Goal: Information Seeking & Learning: Learn about a topic

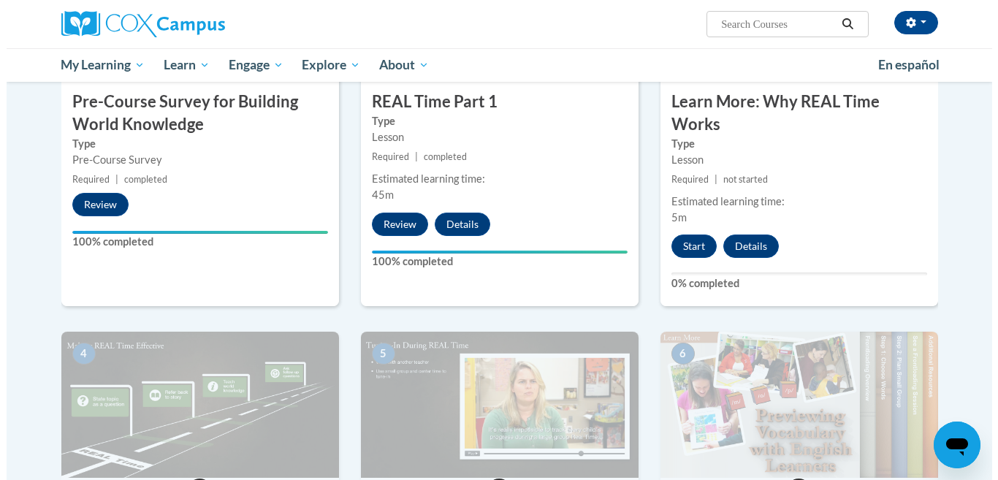
scroll to position [438, 0]
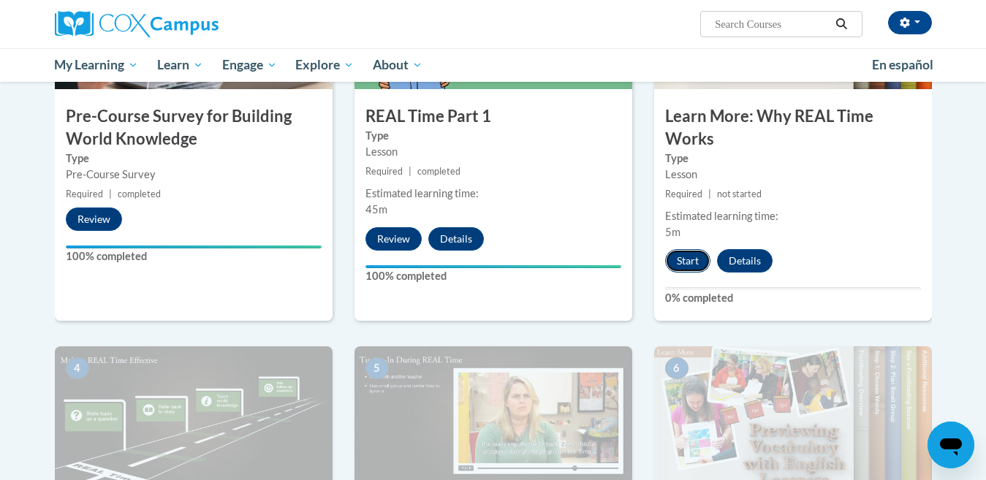
click at [685, 258] on button "Start" at bounding box center [687, 260] width 45 height 23
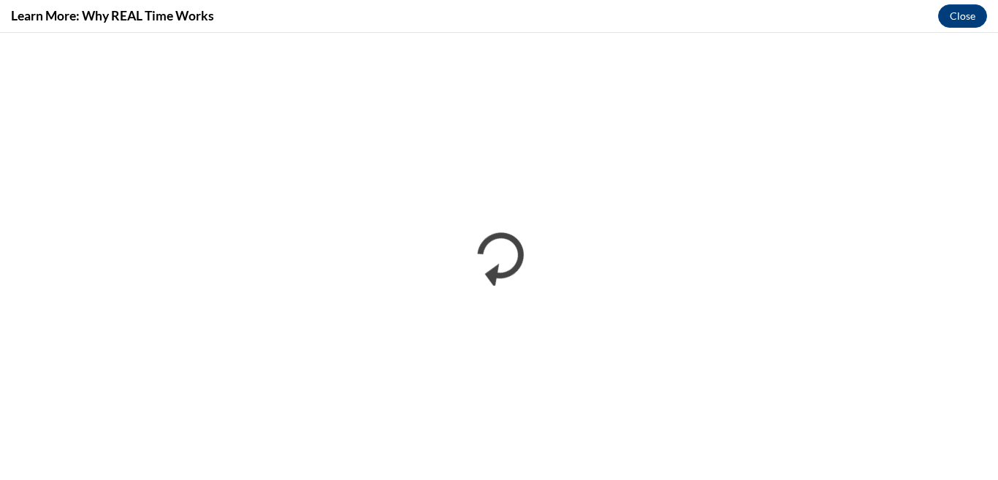
scroll to position [0, 0]
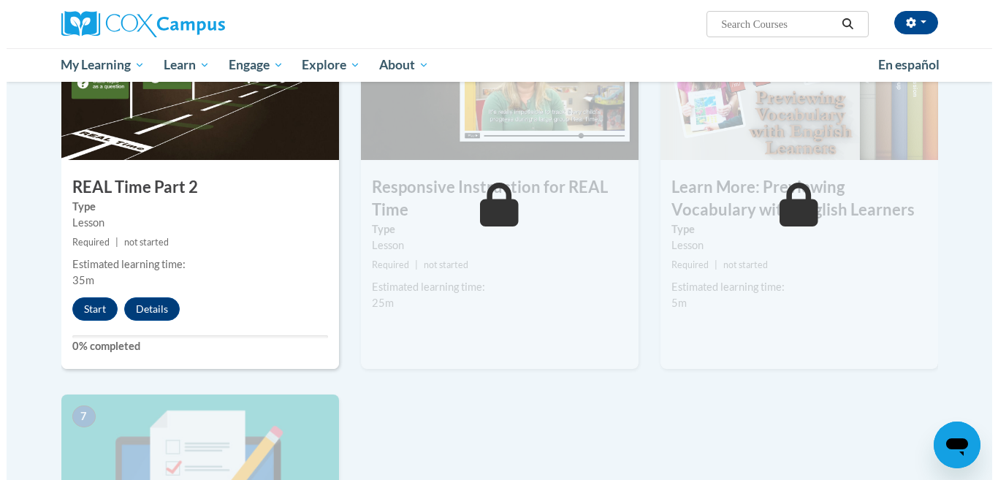
scroll to position [731, 0]
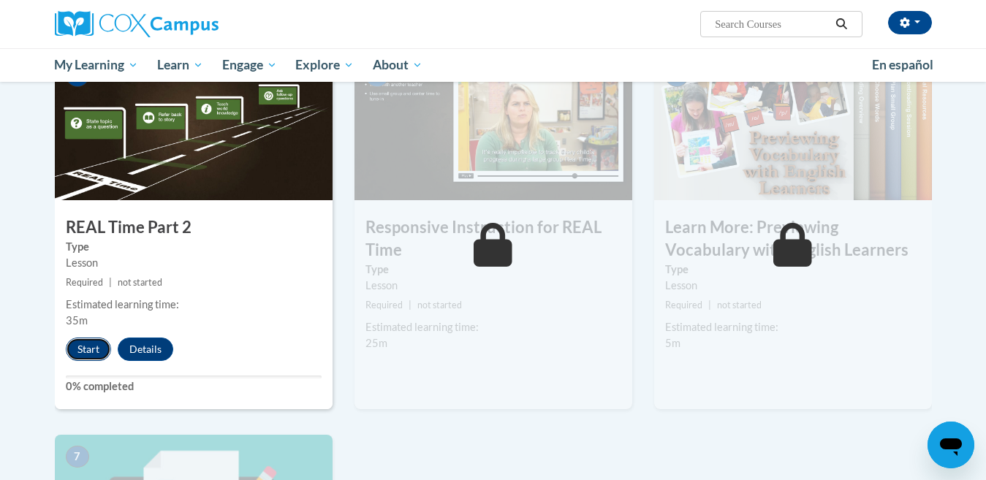
click at [77, 349] on button "Start" at bounding box center [88, 349] width 45 height 23
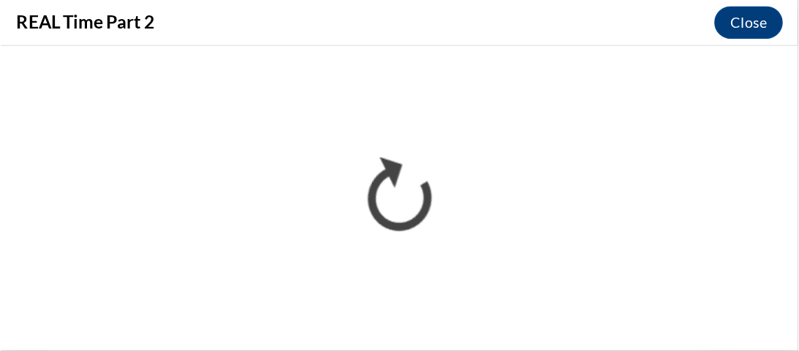
scroll to position [0, 0]
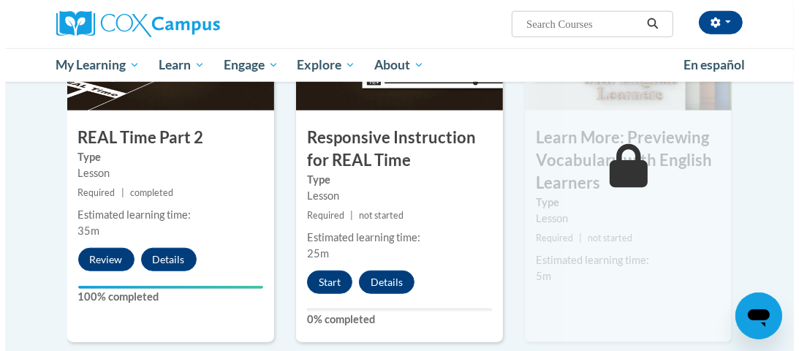
scroll to position [819, 0]
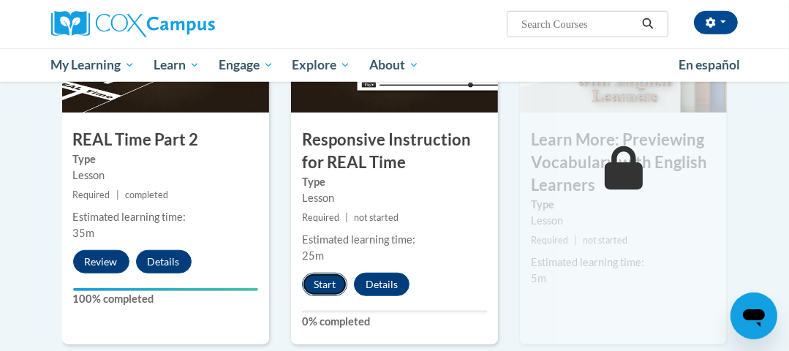
click at [322, 280] on button "Start" at bounding box center [324, 284] width 45 height 23
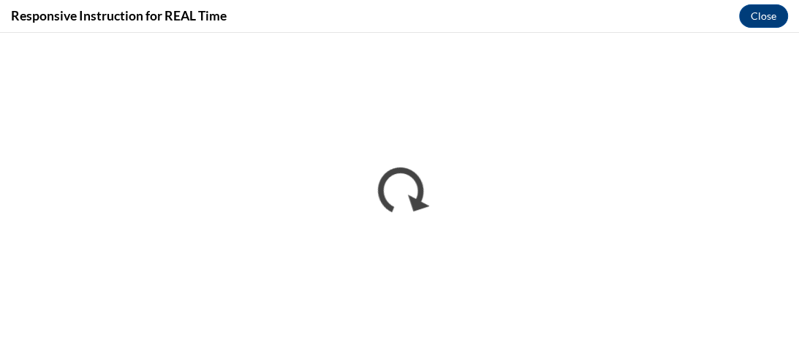
scroll to position [0, 0]
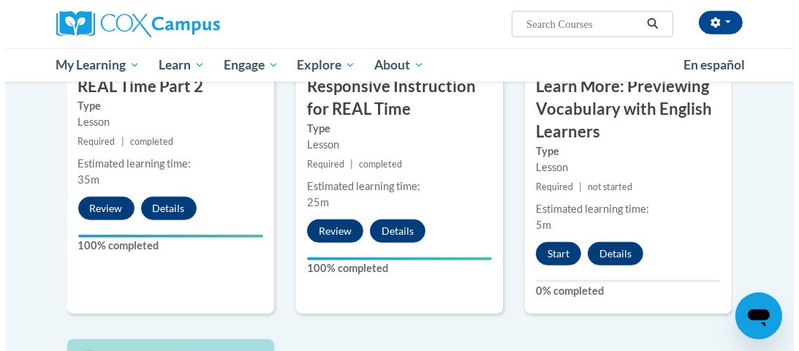
scroll to position [877, 0]
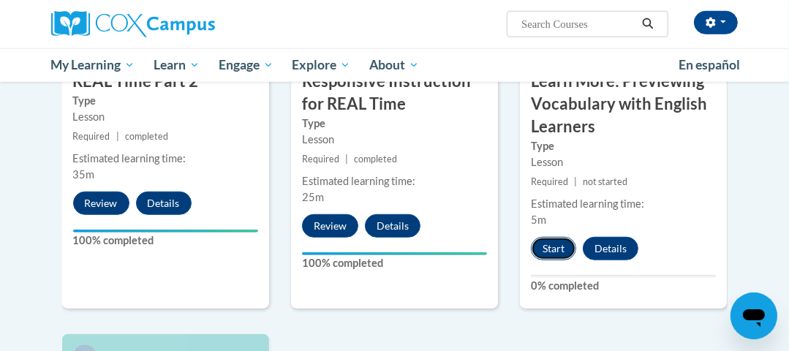
click at [538, 244] on button "Start" at bounding box center [553, 248] width 45 height 23
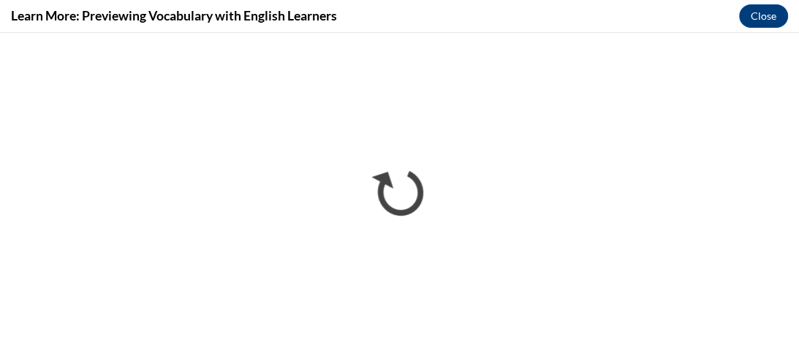
scroll to position [0, 0]
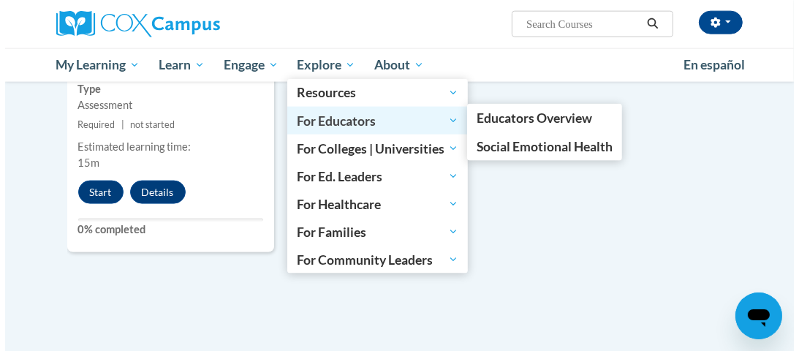
scroll to position [1341, 0]
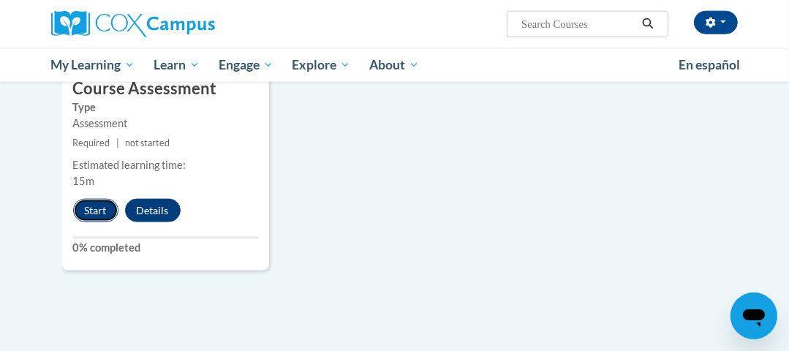
click at [94, 207] on button "Start" at bounding box center [95, 210] width 45 height 23
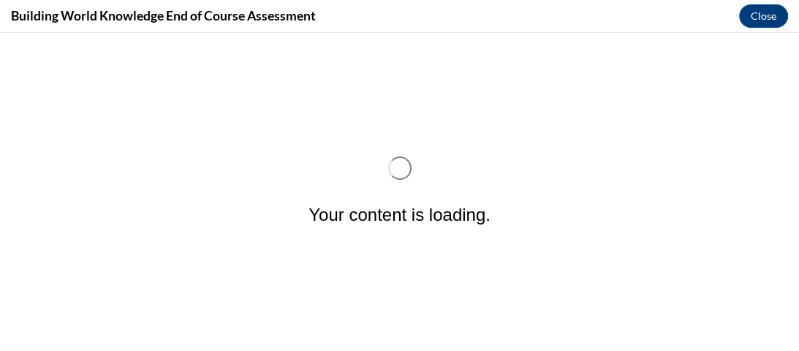
scroll to position [0, 0]
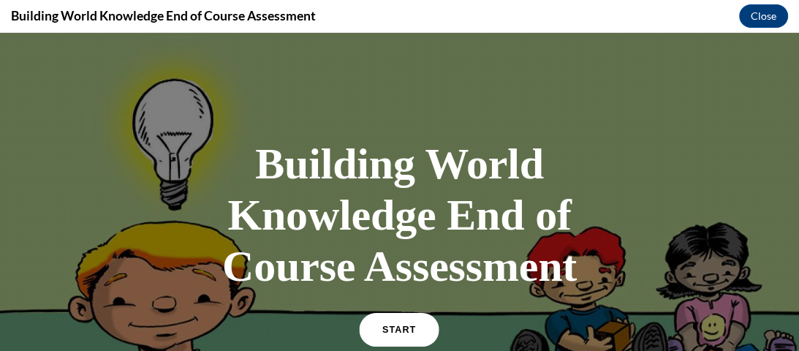
click at [392, 324] on link "START" at bounding box center [400, 330] width 80 height 34
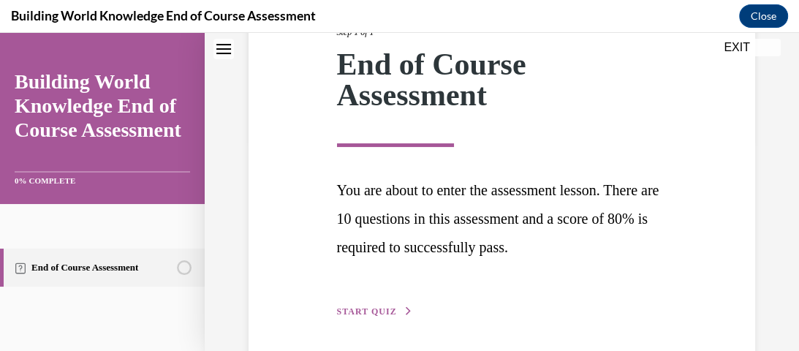
scroll to position [267, 0]
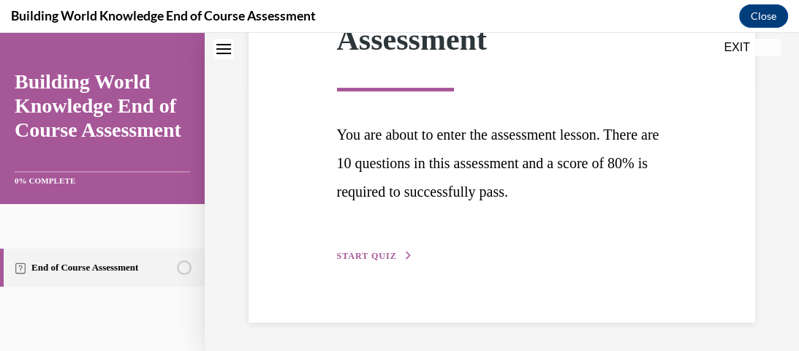
click at [365, 255] on span "START QUIZ" at bounding box center [367, 256] width 60 height 10
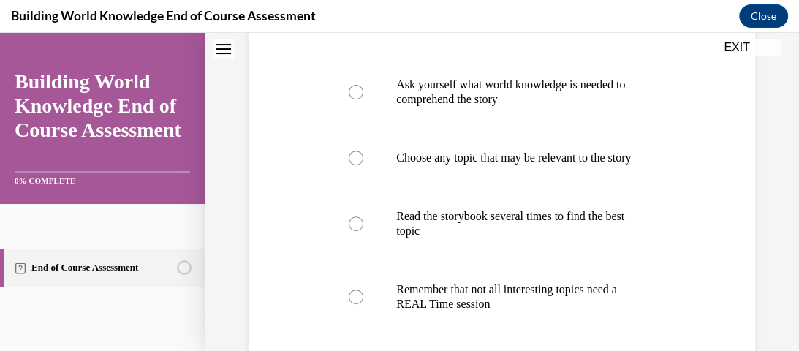
scroll to position [377, 0]
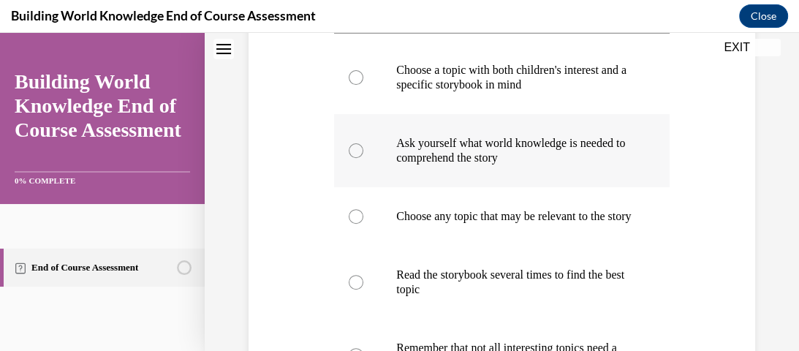
click at [354, 155] on div at bounding box center [356, 150] width 15 height 15
click at [354, 155] on input "Ask yourself what world knowledge is needed to comprehend the story" at bounding box center [356, 150] width 15 height 15
radio input "true"
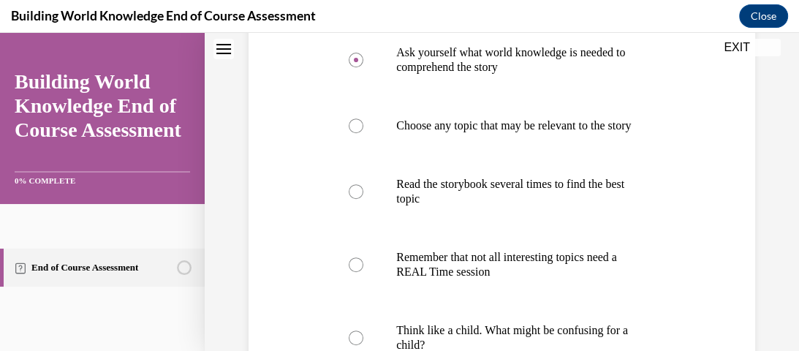
scroll to position [409, 0]
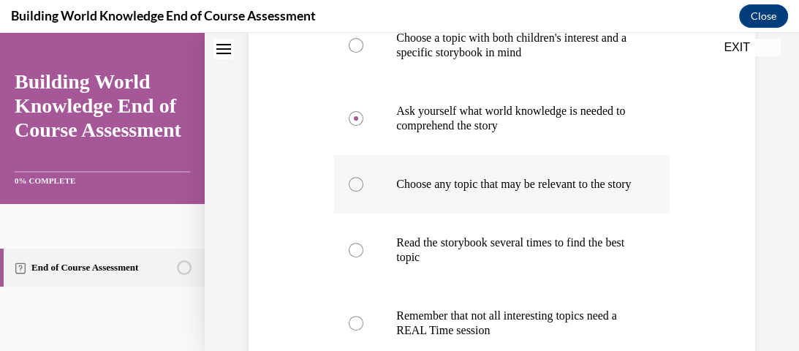
click at [357, 191] on div at bounding box center [356, 184] width 15 height 15
click at [357, 191] on input "Choose any topic that may be relevant to the story" at bounding box center [356, 184] width 15 height 15
radio input "true"
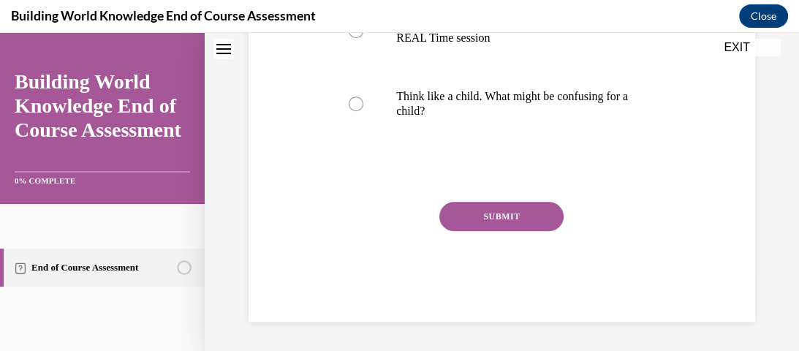
scroll to position [716, 0]
click at [491, 216] on button "SUBMIT" at bounding box center [501, 216] width 124 height 29
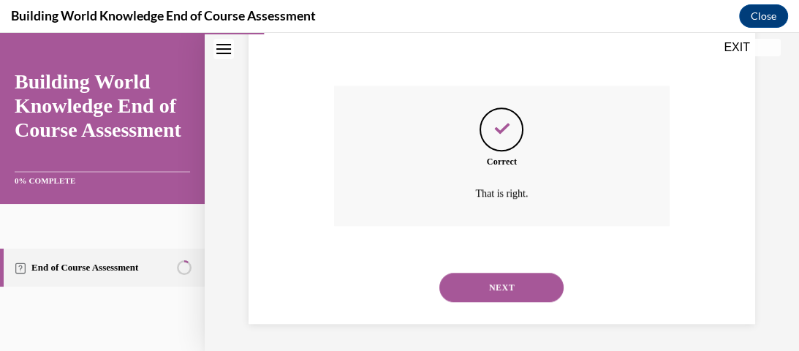
scroll to position [834, 0]
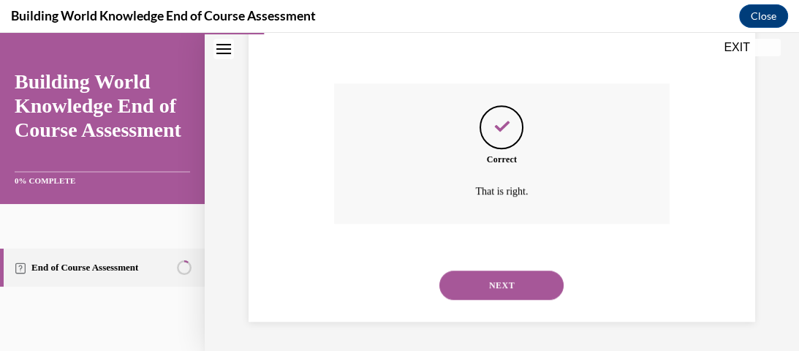
click at [503, 293] on button "NEXT" at bounding box center [501, 284] width 124 height 29
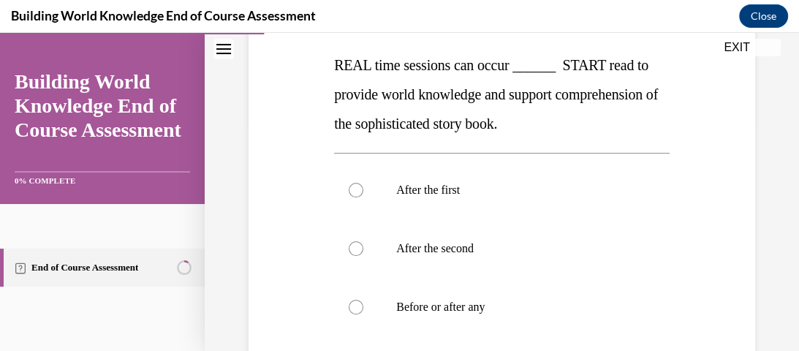
scroll to position [248, 0]
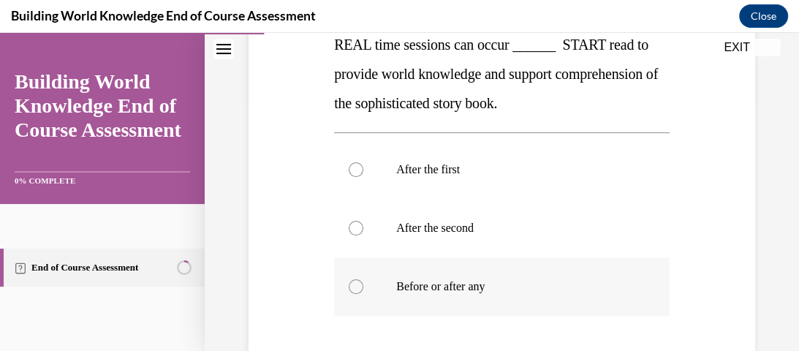
click at [352, 288] on div at bounding box center [356, 286] width 15 height 15
click at [352, 288] on input "Before or after any" at bounding box center [356, 286] width 15 height 15
radio input "true"
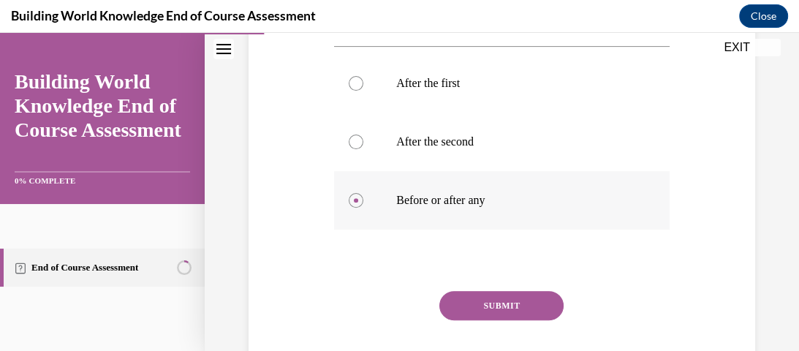
scroll to position [424, 0]
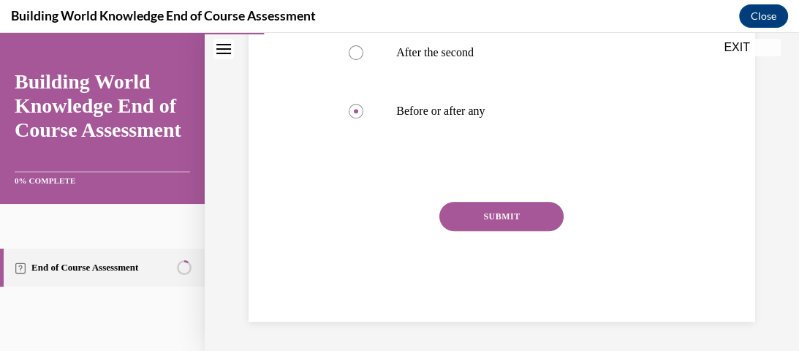
click at [487, 218] on button "SUBMIT" at bounding box center [501, 216] width 124 height 29
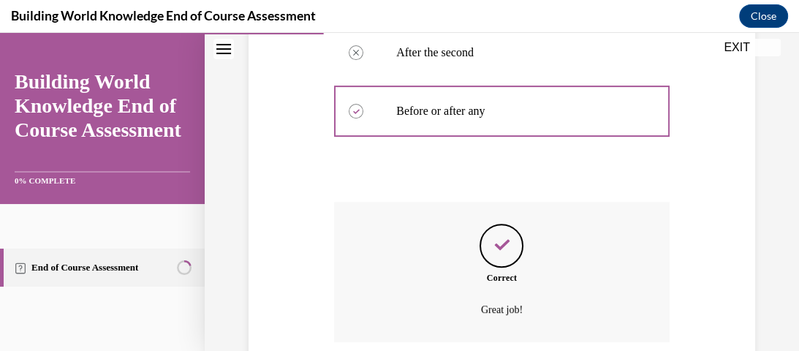
scroll to position [542, 0]
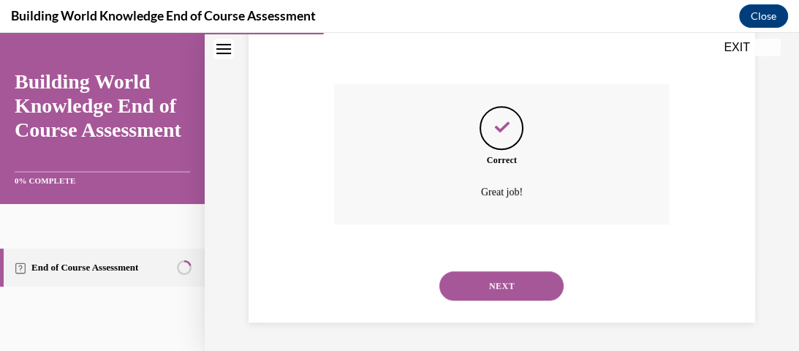
click at [501, 281] on button "NEXT" at bounding box center [501, 285] width 124 height 29
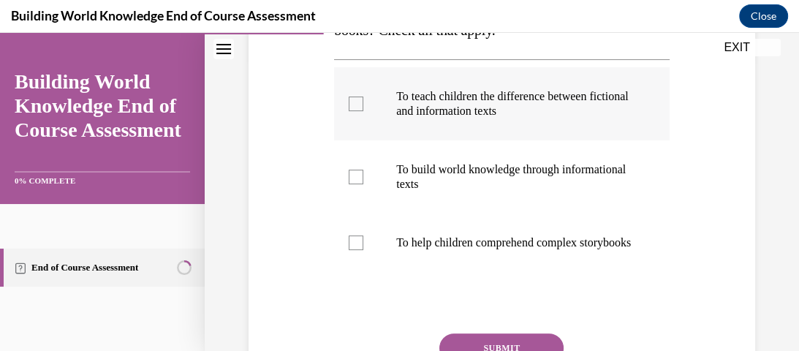
scroll to position [234, 0]
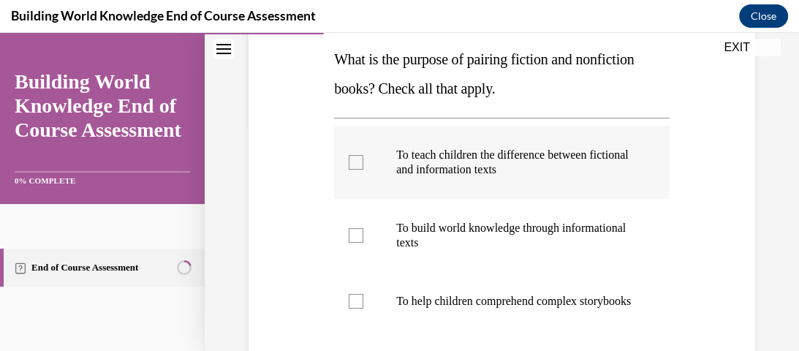
click at [349, 166] on div at bounding box center [356, 162] width 15 height 15
click at [349, 166] on input "To teach children the difference between fictional and information texts" at bounding box center [356, 162] width 15 height 15
checkbox input "true"
click at [357, 235] on div at bounding box center [356, 235] width 15 height 15
click at [357, 235] on input "To build world knowledge through informational texts" at bounding box center [356, 235] width 15 height 15
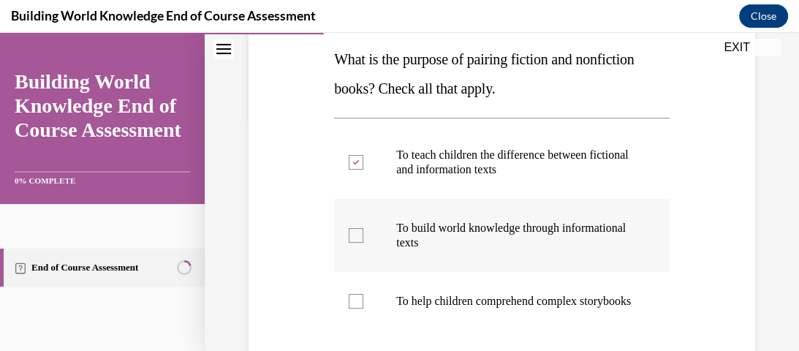
checkbox input "true"
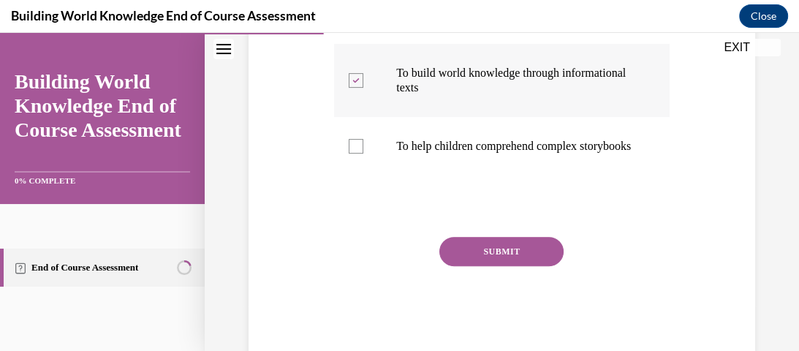
scroll to position [409, 0]
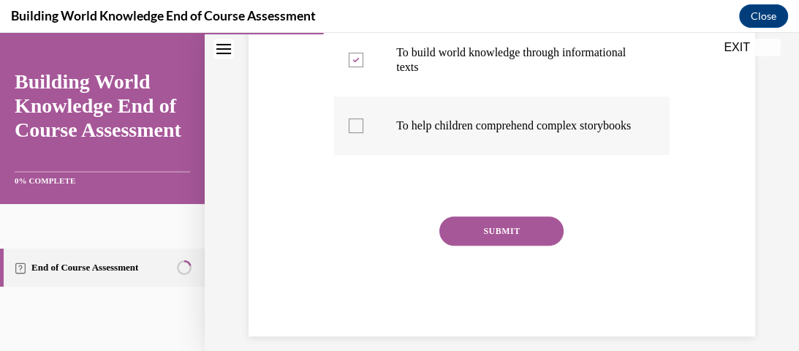
click at [352, 133] on div at bounding box center [356, 125] width 15 height 15
click at [352, 133] on input "To help children comprehend complex storybooks" at bounding box center [356, 125] width 15 height 15
checkbox input "true"
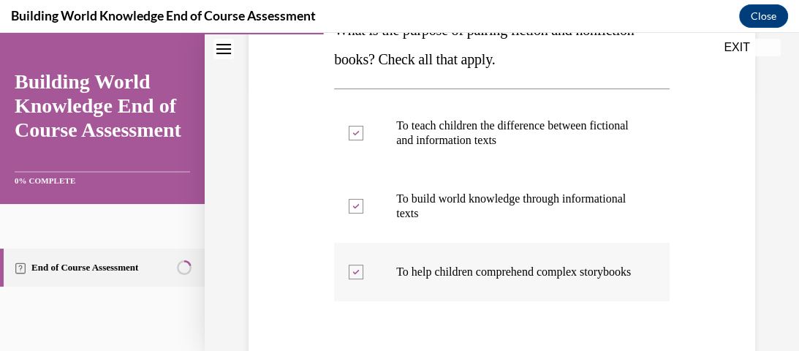
scroll to position [205, 0]
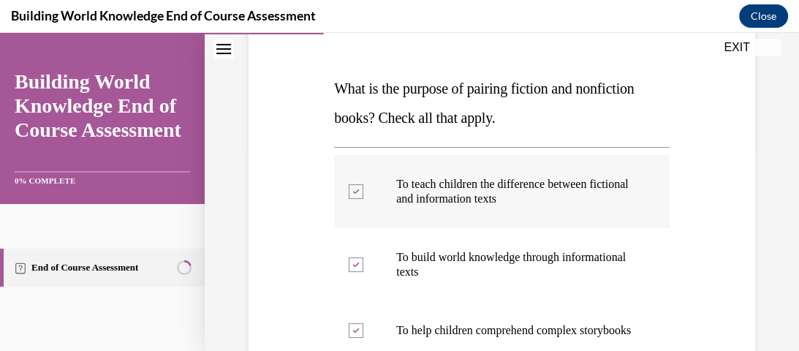
click at [349, 187] on div at bounding box center [356, 191] width 15 height 15
click at [349, 187] on input "To teach children the difference between fictional and information texts" at bounding box center [356, 191] width 15 height 15
checkbox input "false"
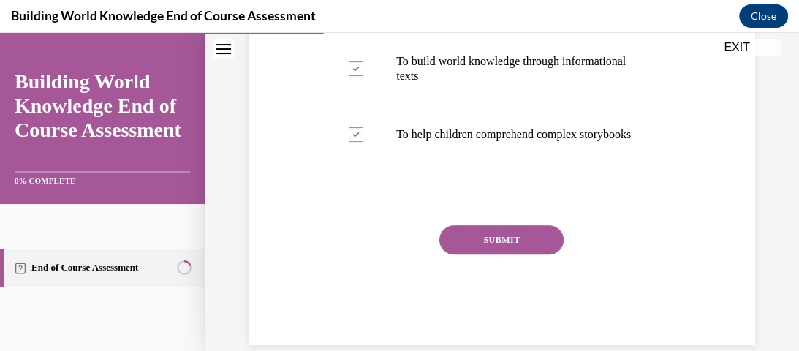
scroll to position [380, 0]
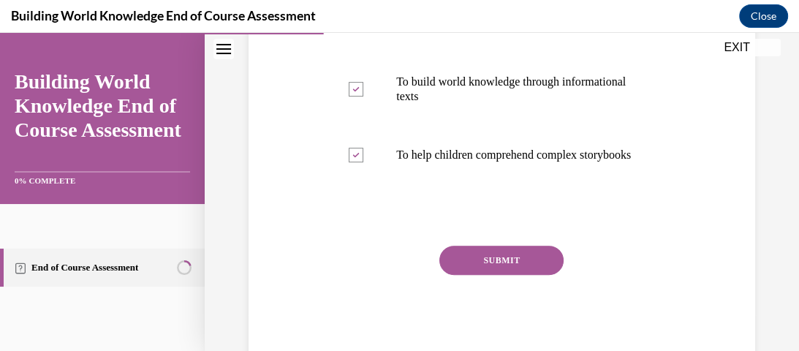
click at [509, 270] on button "SUBMIT" at bounding box center [501, 260] width 124 height 29
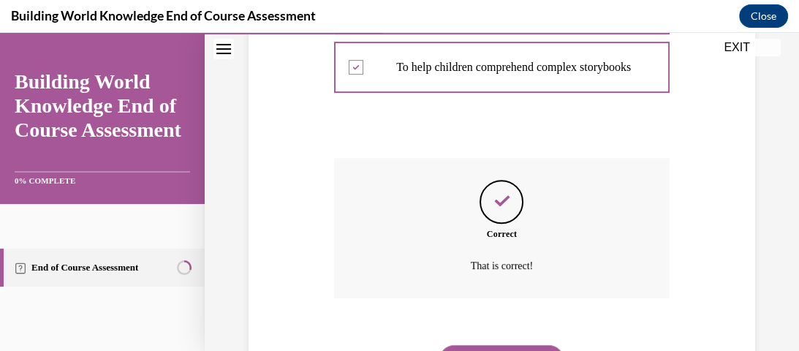
scroll to position [556, 0]
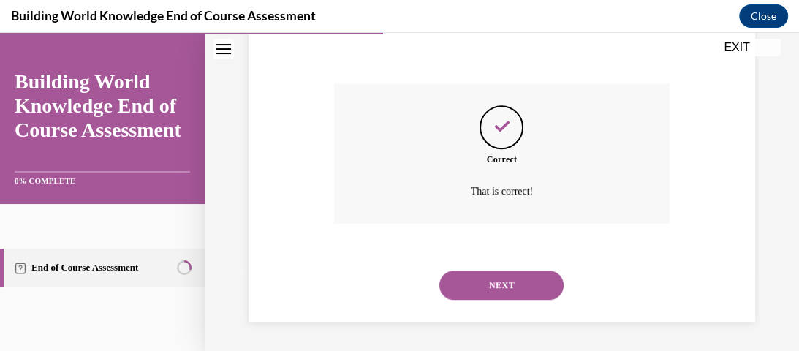
click at [506, 284] on button "NEXT" at bounding box center [501, 284] width 124 height 29
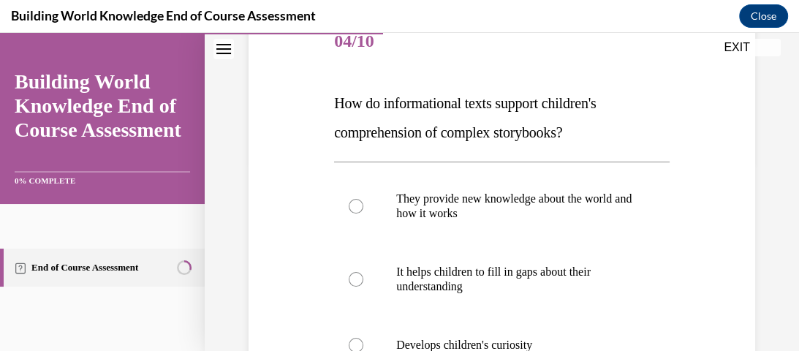
scroll to position [248, 0]
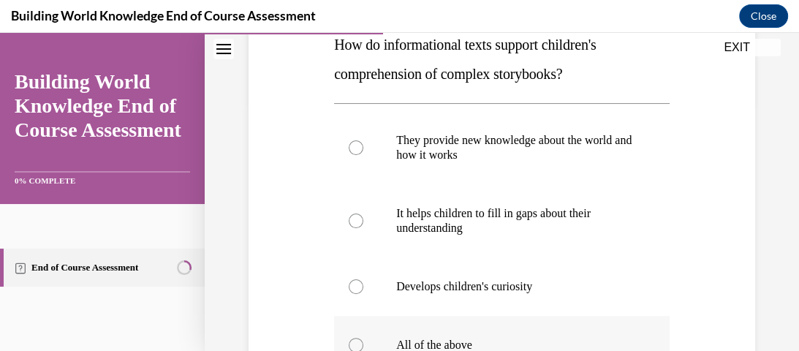
click at [351, 345] on div at bounding box center [356, 345] width 15 height 15
click at [351, 345] on input "All of the above" at bounding box center [356, 345] width 15 height 15
radio input "true"
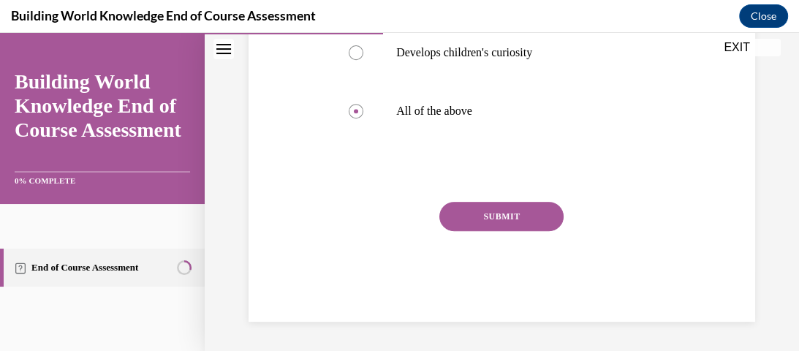
click at [493, 221] on button "SUBMIT" at bounding box center [501, 216] width 124 height 29
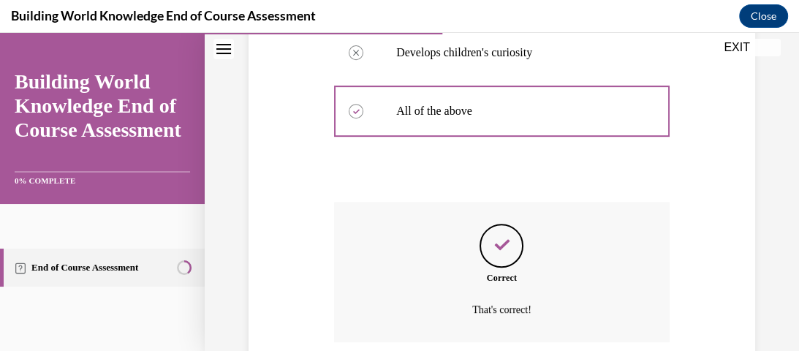
scroll to position [600, 0]
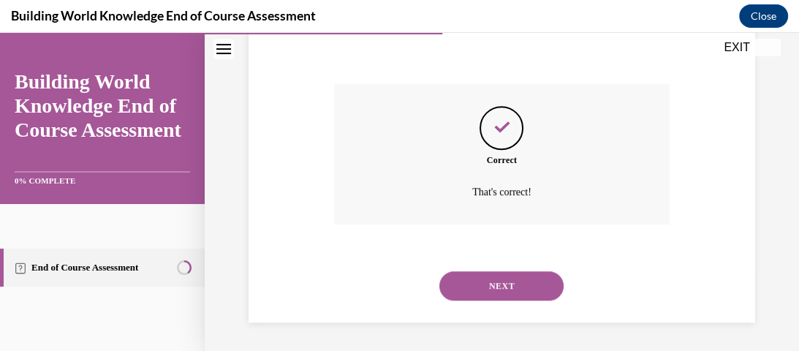
click at [508, 278] on button "NEXT" at bounding box center [501, 285] width 124 height 29
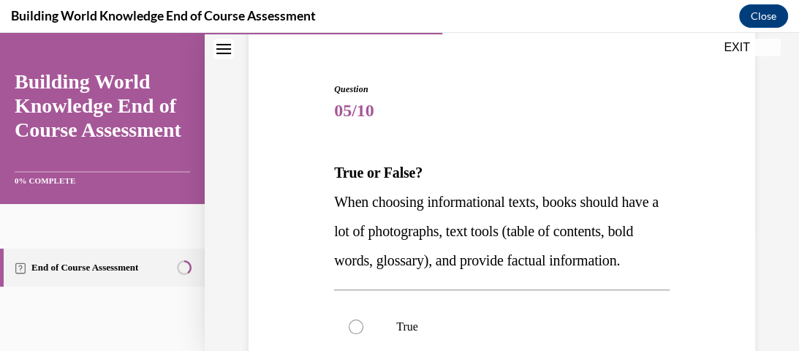
scroll to position [141, 0]
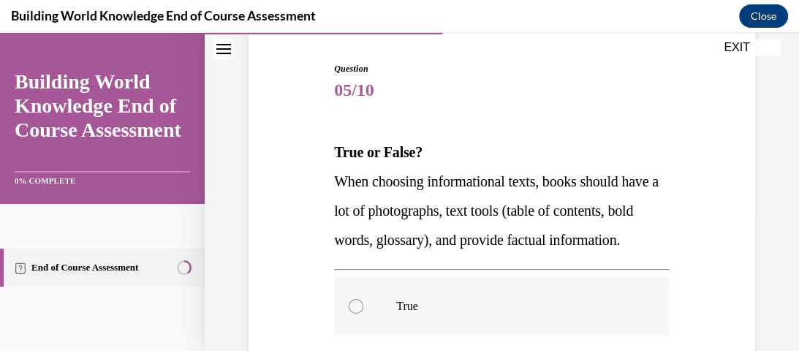
click at [358, 327] on label "True" at bounding box center [501, 306] width 335 height 58
click at [358, 314] on input "True" at bounding box center [356, 306] width 15 height 15
radio input "true"
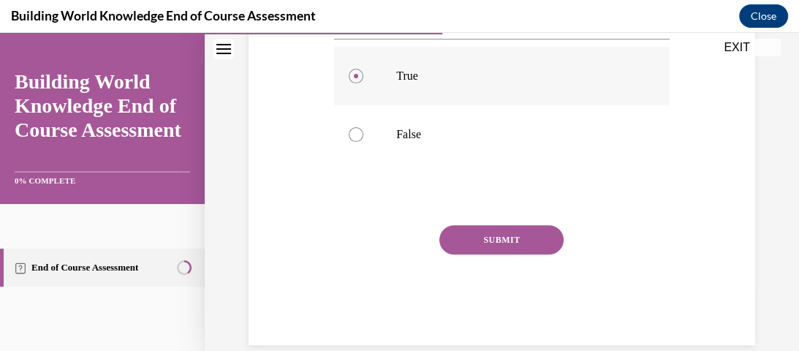
scroll to position [375, 0]
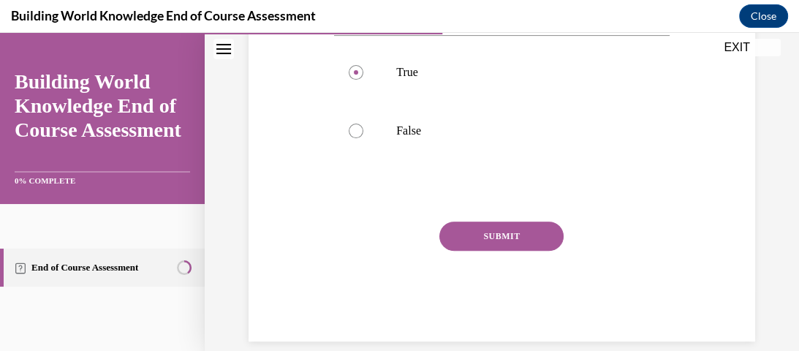
click at [500, 251] on button "SUBMIT" at bounding box center [501, 235] width 124 height 29
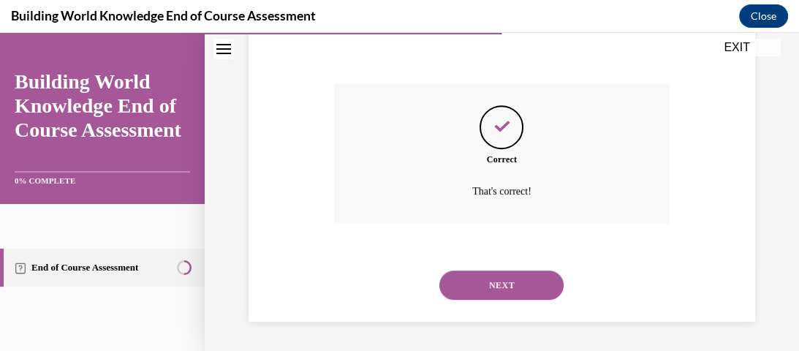
scroll to position [542, 0]
click at [501, 289] on button "NEXT" at bounding box center [501, 284] width 124 height 29
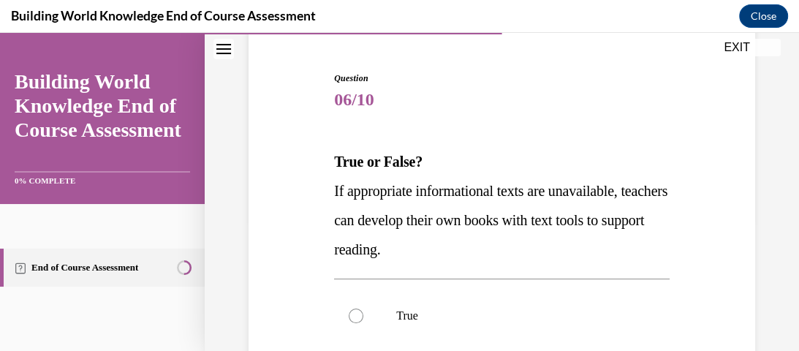
scroll to position [141, 0]
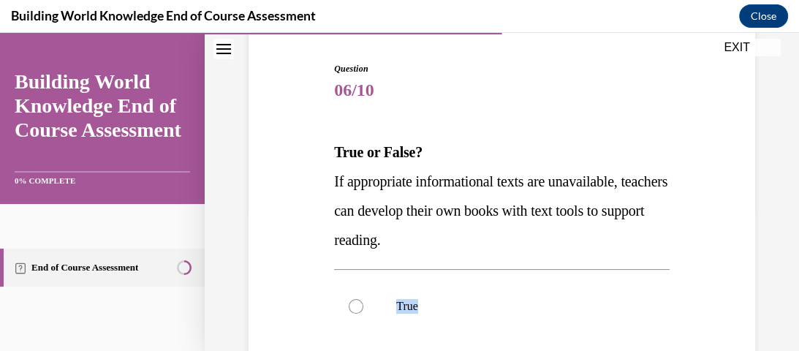
drag, startPoint x: 354, startPoint y: 307, endPoint x: 599, endPoint y: 270, distance: 248.4
click at [599, 270] on div "True False" at bounding box center [501, 335] width 335 height 132
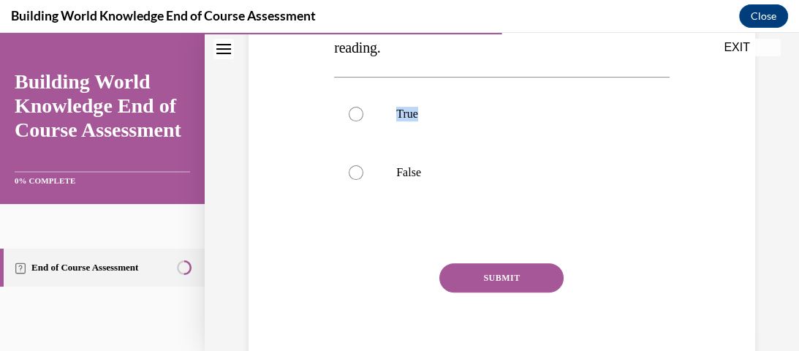
scroll to position [395, 0]
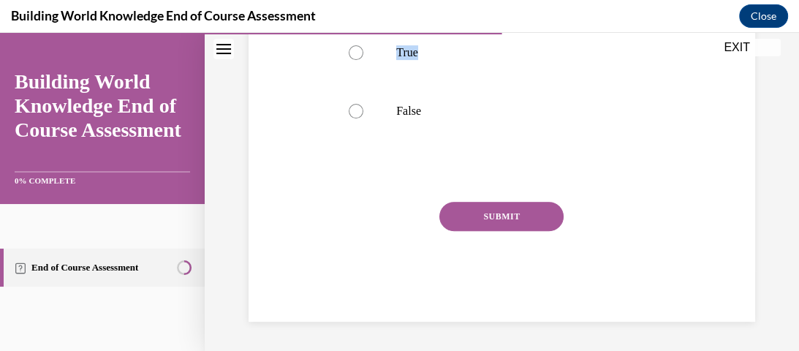
click at [501, 211] on button "SUBMIT" at bounding box center [501, 216] width 124 height 29
click at [354, 52] on div at bounding box center [356, 52] width 15 height 15
click at [354, 52] on input "True" at bounding box center [356, 52] width 15 height 15
radio input "true"
click at [461, 172] on div at bounding box center [501, 171] width 335 height 18
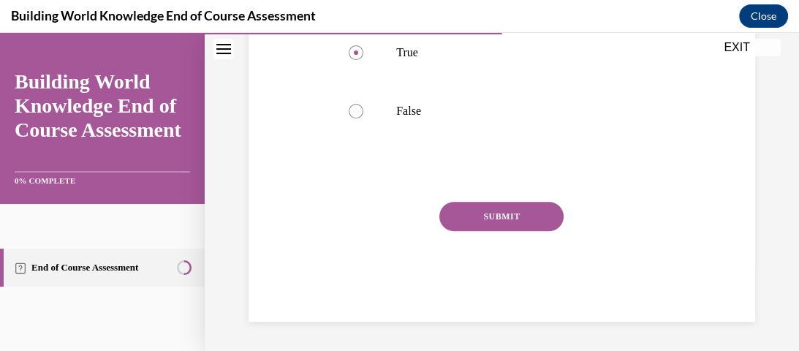
click at [491, 219] on button "SUBMIT" at bounding box center [501, 216] width 124 height 29
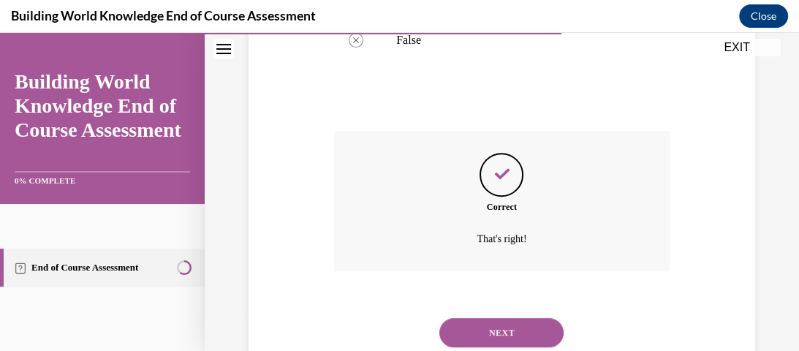
scroll to position [512, 0]
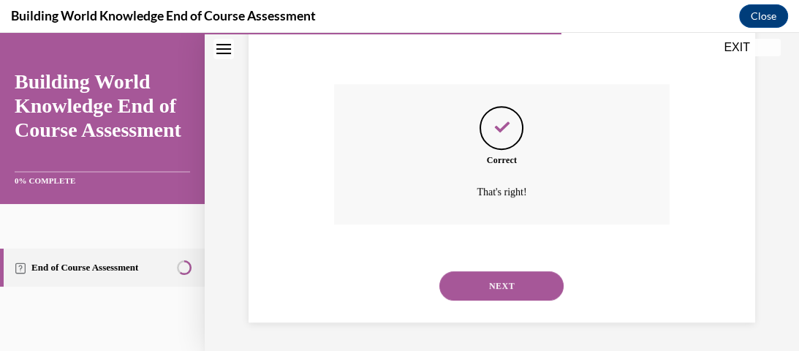
click at [500, 291] on button "NEXT" at bounding box center [501, 285] width 124 height 29
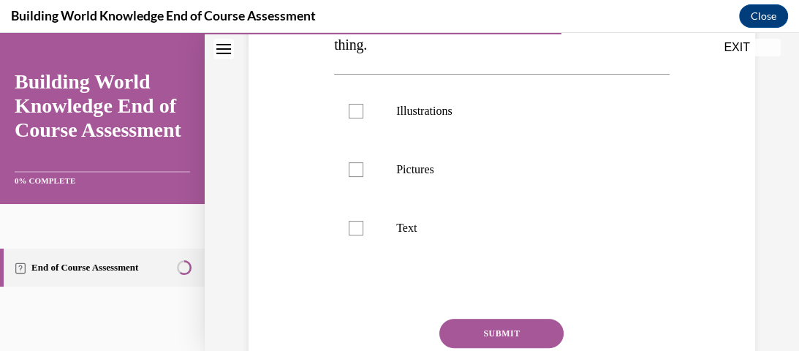
scroll to position [248, 0]
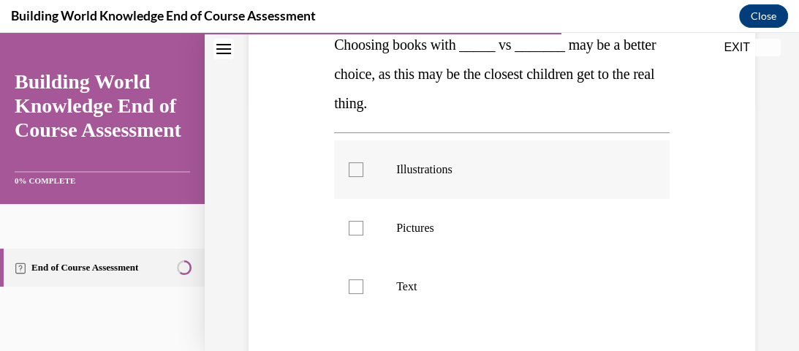
click at [349, 164] on div at bounding box center [356, 169] width 15 height 15
click at [349, 164] on input "Illustrations" at bounding box center [356, 169] width 15 height 15
checkbox input "true"
click at [361, 228] on div at bounding box center [356, 228] width 15 height 15
click at [361, 228] on input "Pictures" at bounding box center [356, 228] width 15 height 15
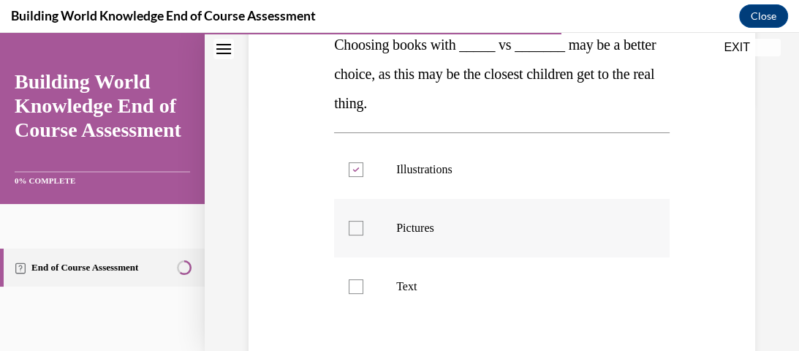
checkbox input "true"
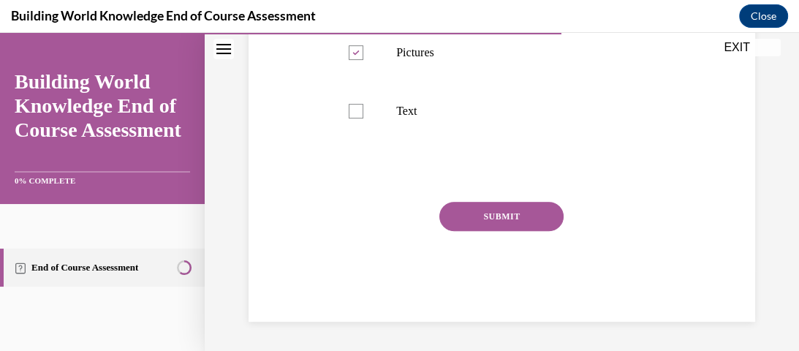
click at [512, 209] on button "SUBMIT" at bounding box center [501, 216] width 124 height 29
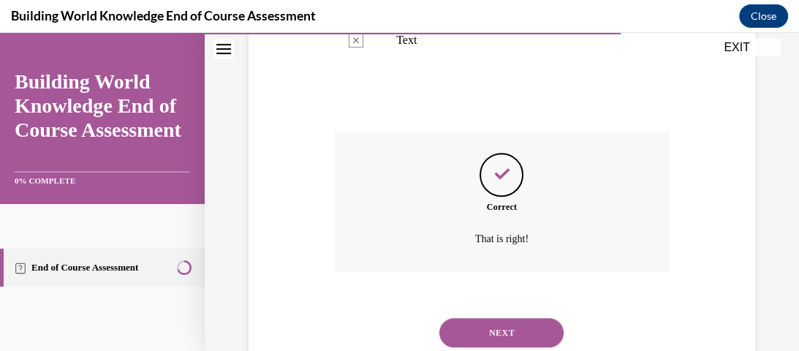
scroll to position [542, 0]
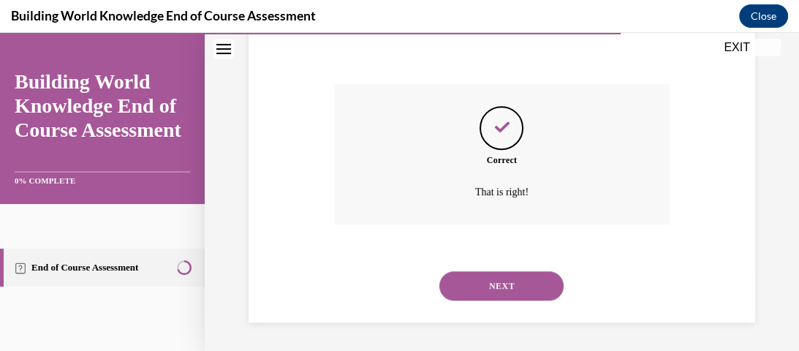
click at [497, 288] on button "NEXT" at bounding box center [501, 285] width 124 height 29
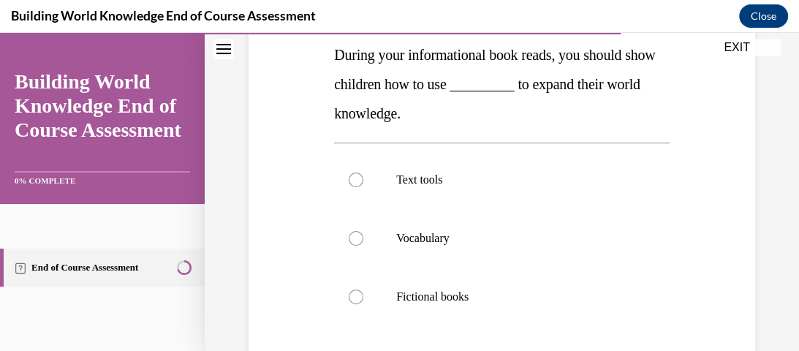
scroll to position [258, 0]
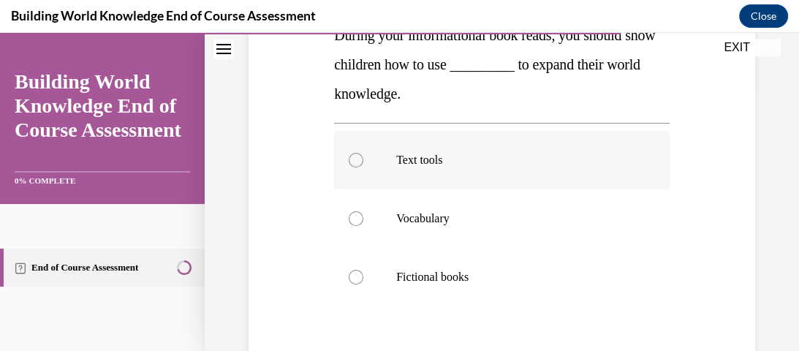
click at [356, 159] on div at bounding box center [356, 160] width 15 height 15
click at [356, 159] on input "Text tools" at bounding box center [356, 160] width 15 height 15
radio input "true"
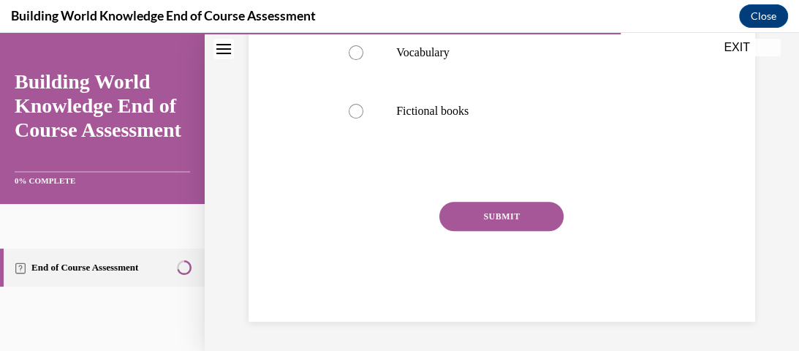
click at [490, 210] on button "SUBMIT" at bounding box center [501, 216] width 124 height 29
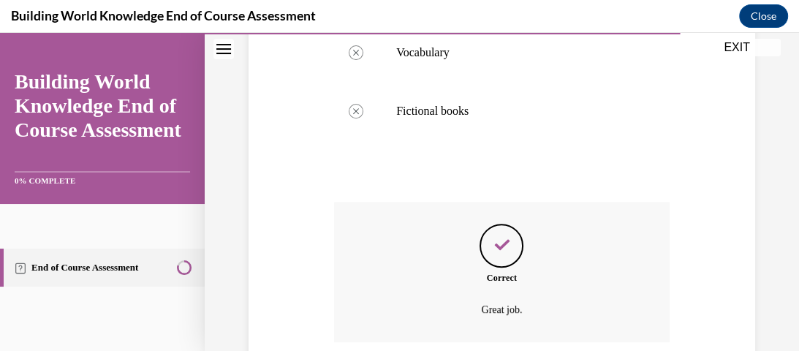
scroll to position [542, 0]
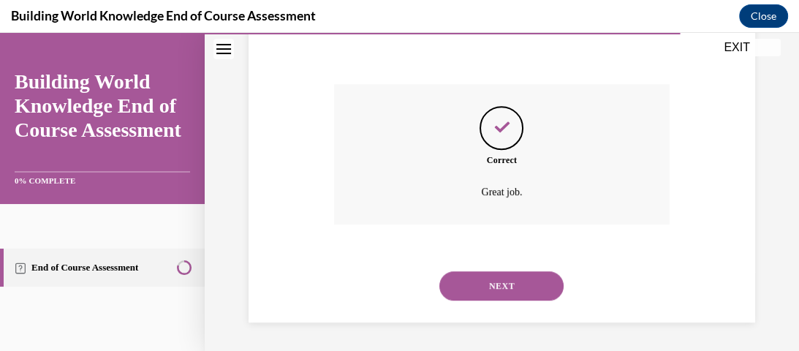
click at [502, 281] on button "NEXT" at bounding box center [501, 285] width 124 height 29
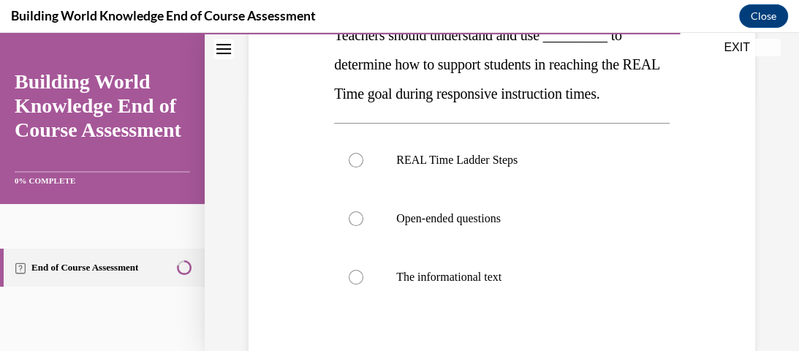
scroll to position [200, 0]
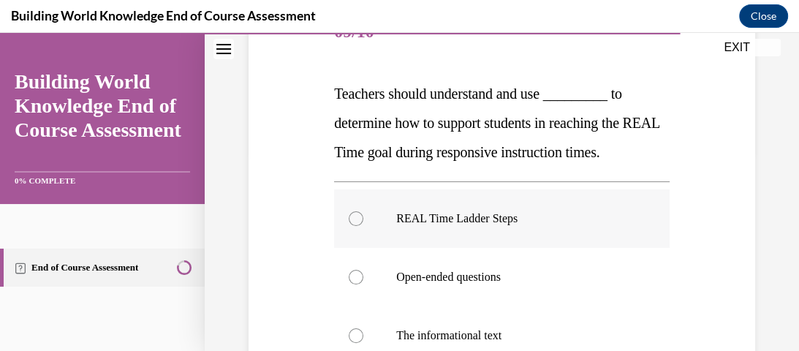
click at [349, 220] on div at bounding box center [356, 218] width 15 height 15
click at [349, 220] on input "REAL Time Ladder Steps" at bounding box center [356, 218] width 15 height 15
radio input "true"
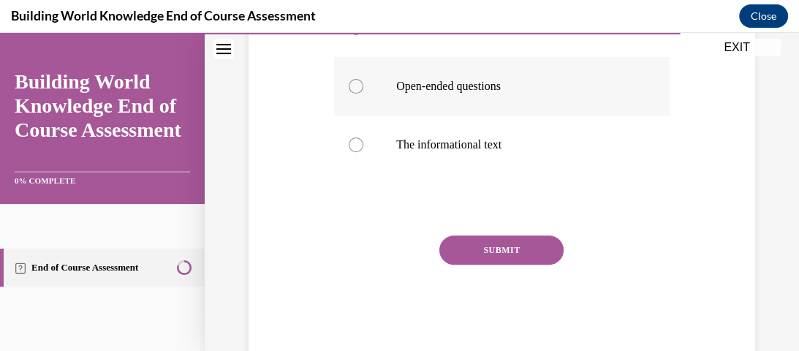
scroll to position [424, 0]
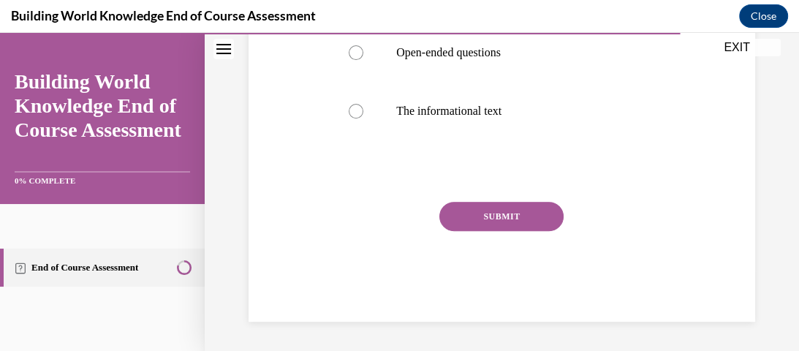
click at [528, 217] on button "SUBMIT" at bounding box center [501, 216] width 124 height 29
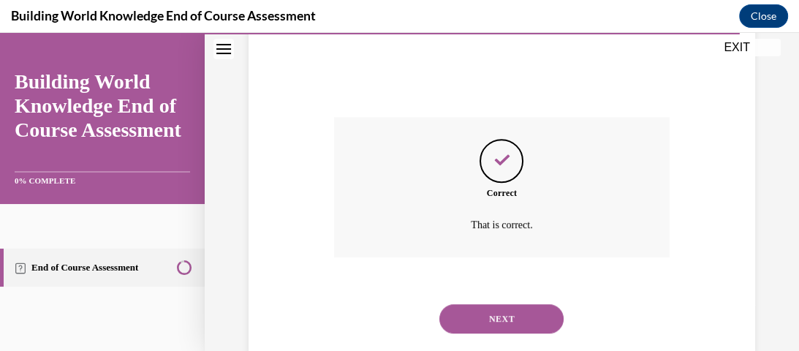
scroll to position [542, 0]
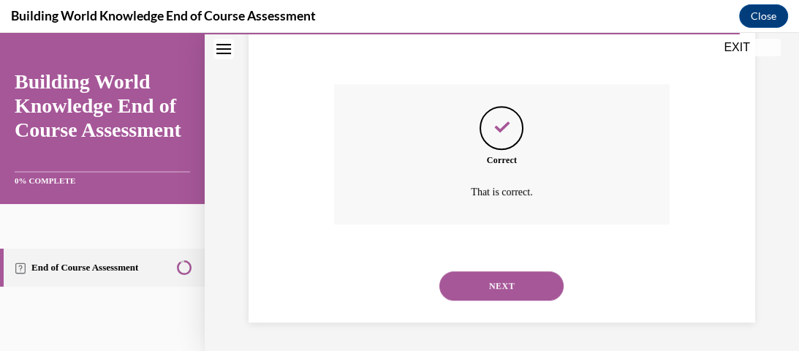
click at [505, 281] on button "NEXT" at bounding box center [501, 285] width 124 height 29
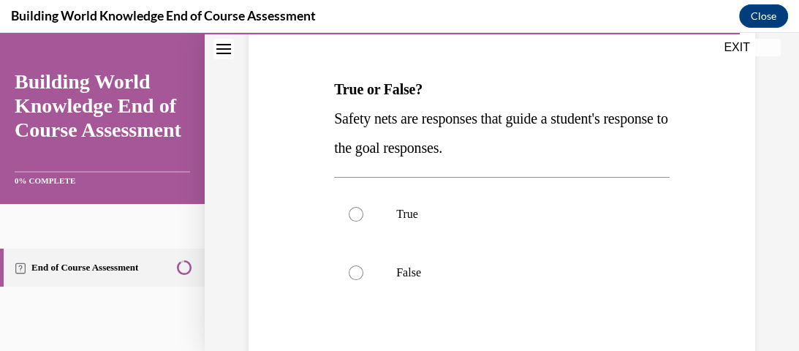
scroll to position [140, 0]
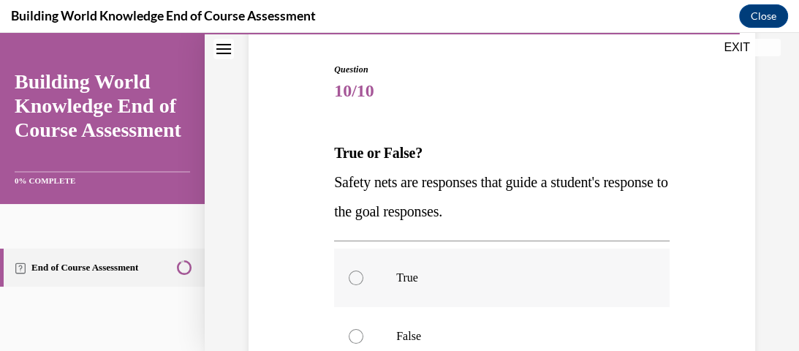
click at [359, 273] on div at bounding box center [356, 277] width 15 height 15
click at [359, 273] on input "True" at bounding box center [356, 277] width 15 height 15
radio input "true"
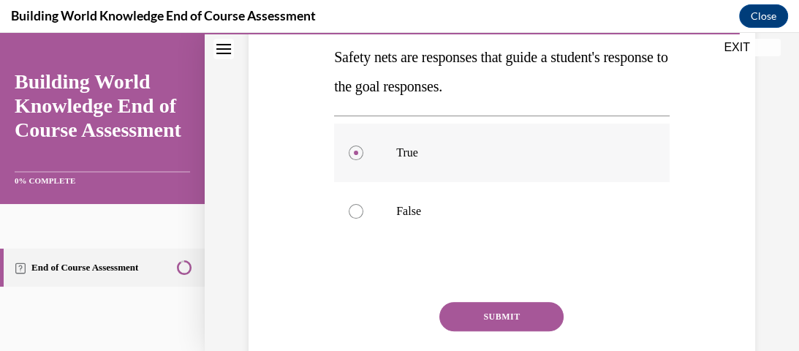
scroll to position [365, 0]
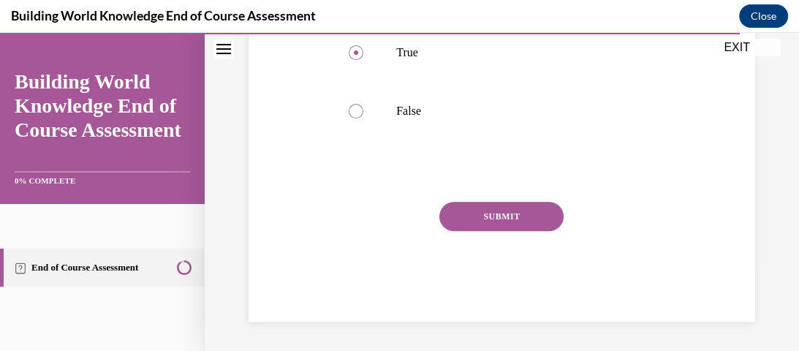
click at [502, 224] on button "SUBMIT" at bounding box center [501, 216] width 124 height 29
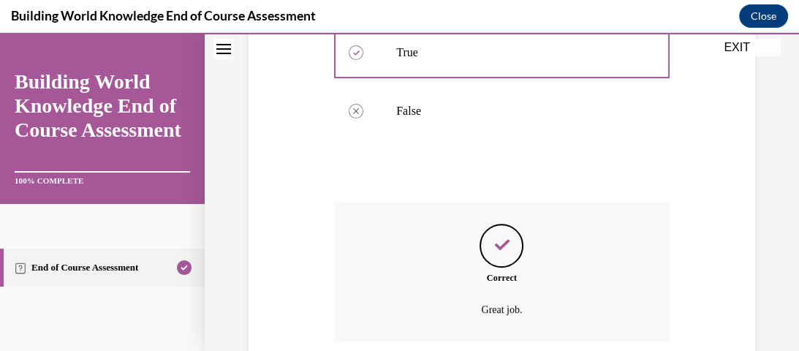
scroll to position [483, 0]
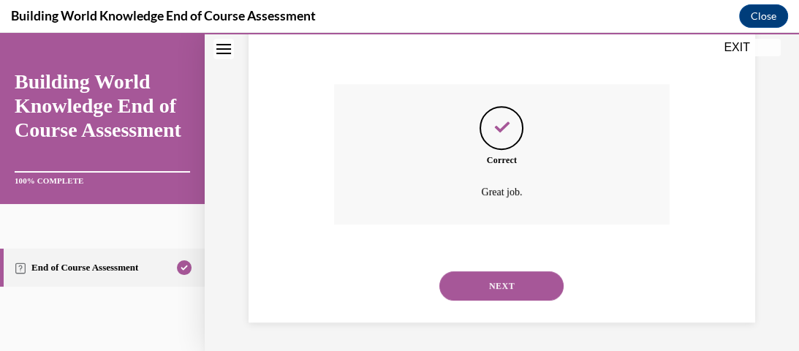
click at [509, 277] on button "NEXT" at bounding box center [501, 285] width 124 height 29
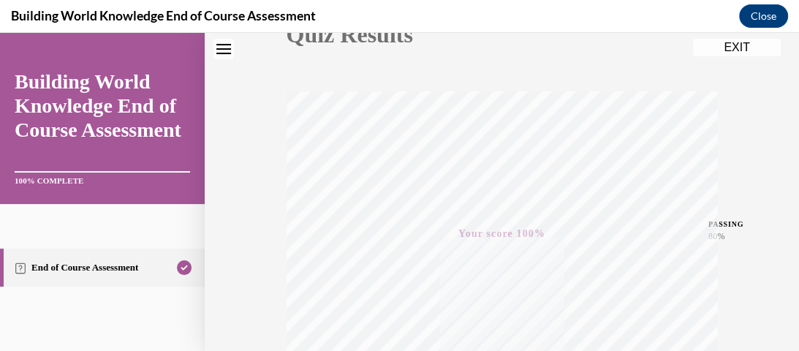
scroll to position [0, 0]
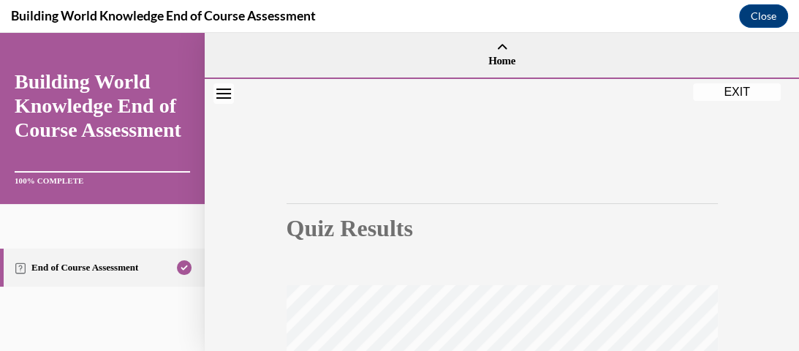
click at [734, 91] on button "EXIT" at bounding box center [737, 92] width 88 height 18
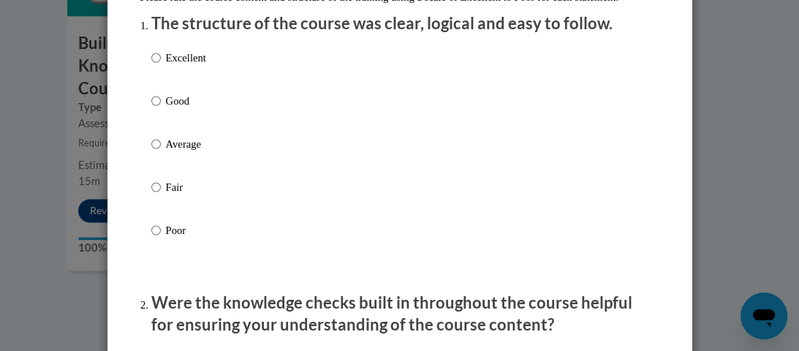
scroll to position [175, 0]
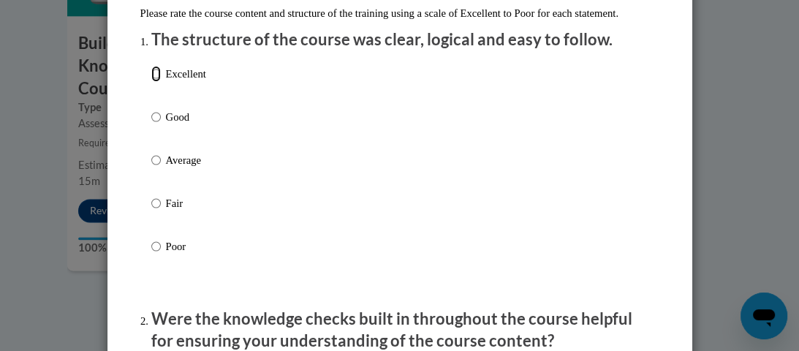
click at [151, 82] on input "Excellent" at bounding box center [156, 74] width 10 height 16
radio input "true"
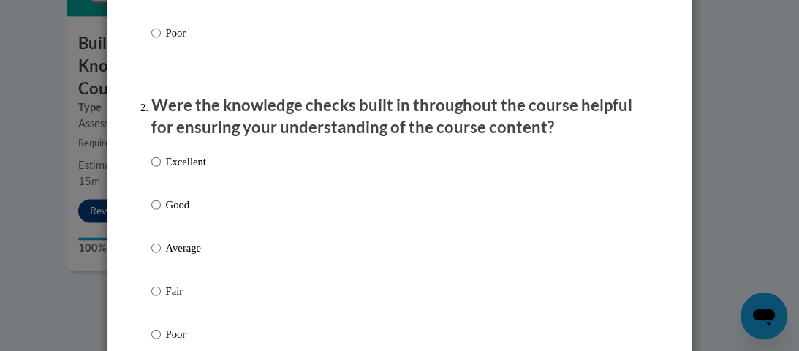
scroll to position [409, 0]
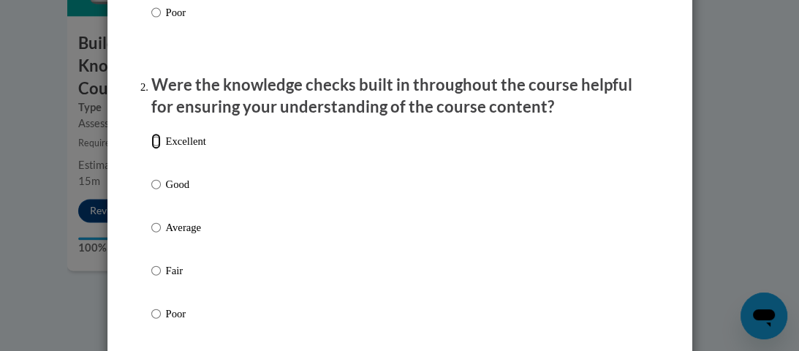
click at [155, 149] on input "Excellent" at bounding box center [156, 141] width 10 height 16
radio input "true"
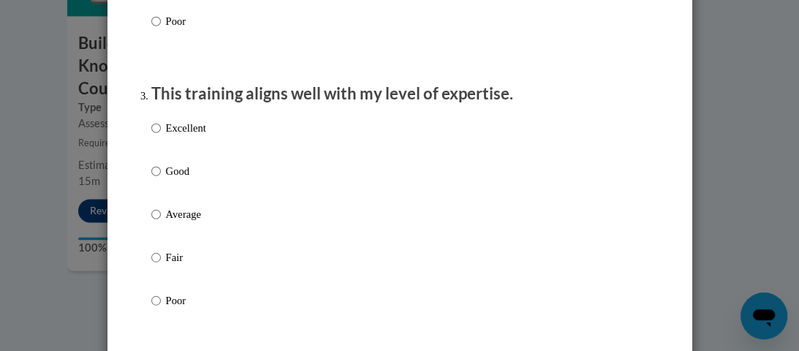
scroll to position [760, 0]
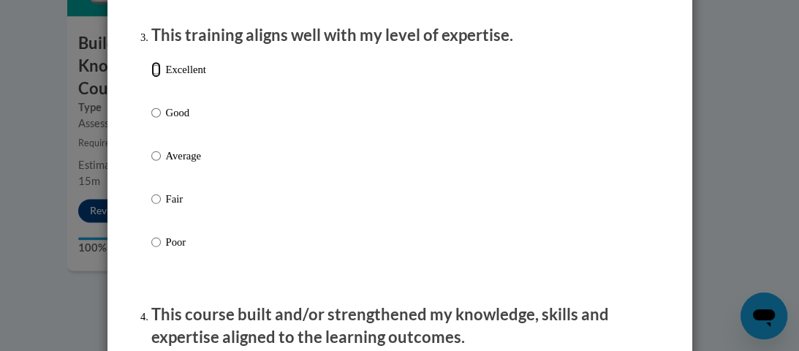
click at [153, 77] on input "Excellent" at bounding box center [156, 69] width 10 height 16
radio input "true"
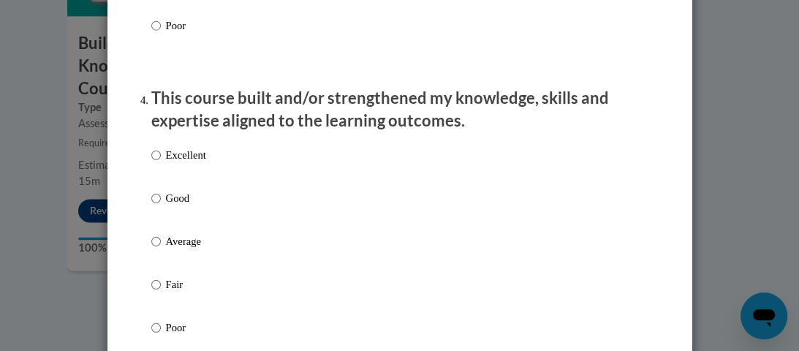
scroll to position [994, 0]
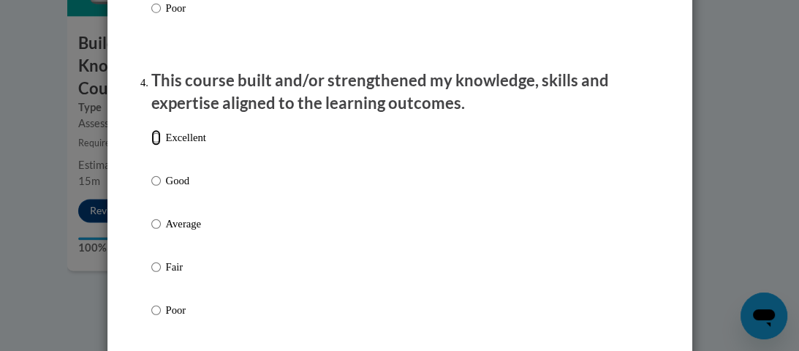
click at [153, 145] on input "Excellent" at bounding box center [156, 137] width 10 height 16
radio input "true"
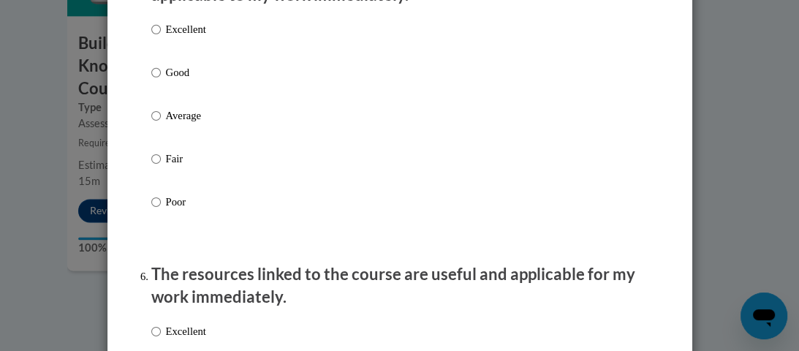
scroll to position [1286, 0]
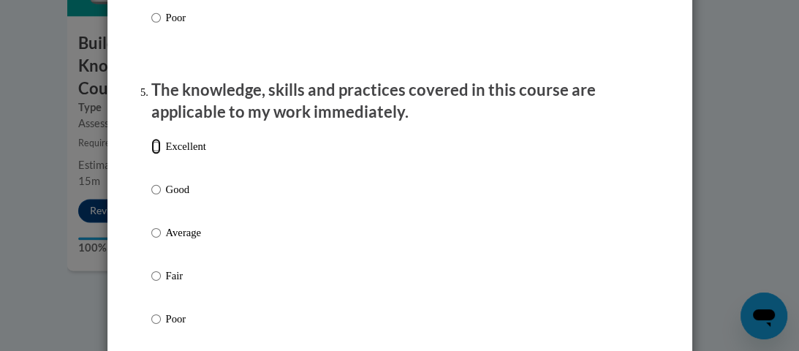
click at [151, 154] on input "Excellent" at bounding box center [156, 146] width 10 height 16
radio input "true"
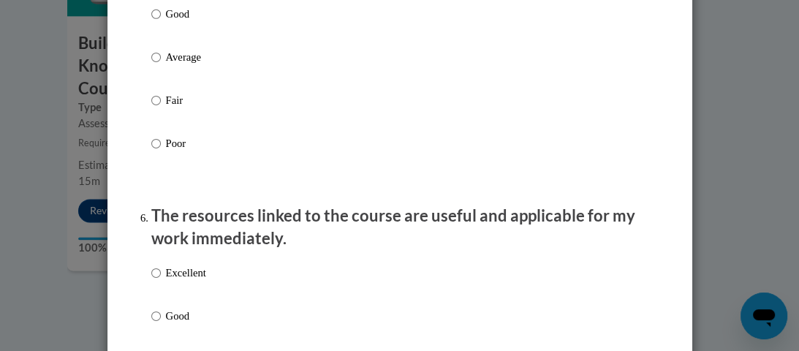
scroll to position [1520, 0]
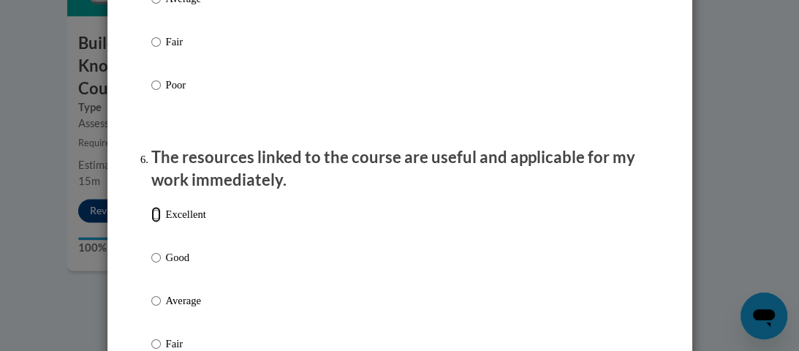
click at [151, 222] on input "Excellent" at bounding box center [156, 214] width 10 height 16
radio input "true"
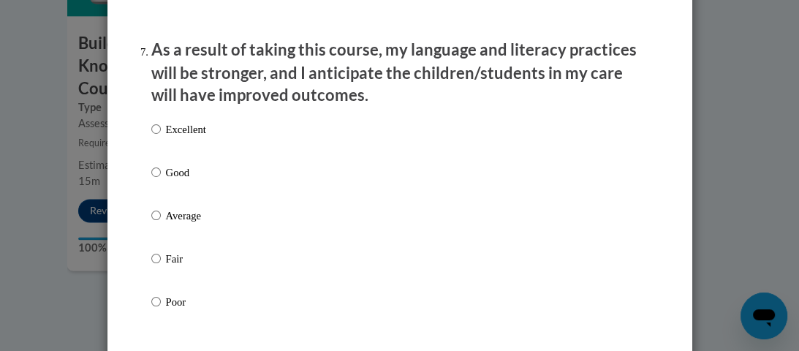
scroll to position [1871, 0]
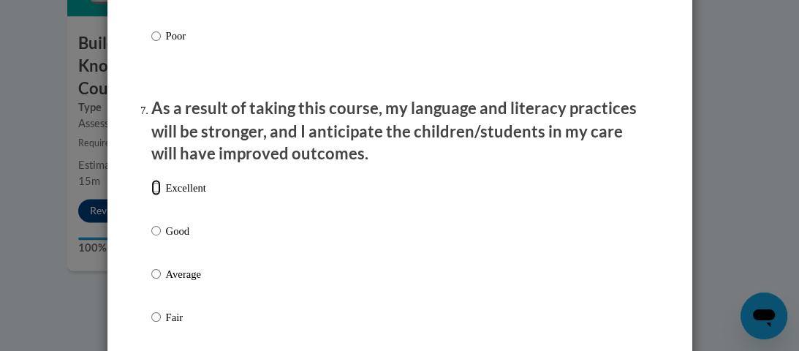
click at [151, 195] on input "Excellent" at bounding box center [156, 187] width 10 height 16
radio input "true"
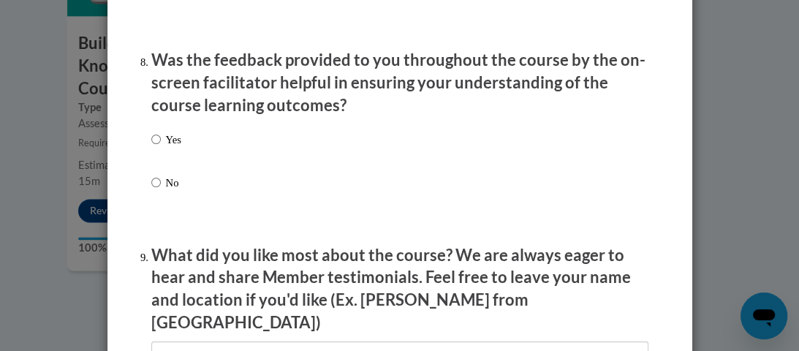
scroll to position [2280, 0]
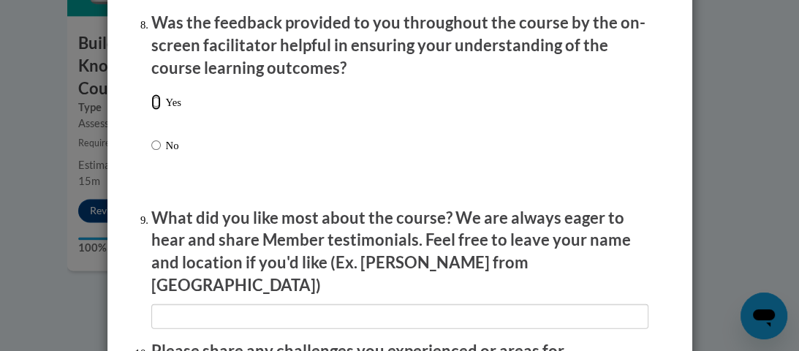
click at [155, 110] on input "Yes" at bounding box center [156, 102] width 10 height 16
radio input "true"
click at [384, 144] on div "Yes No" at bounding box center [399, 141] width 497 height 109
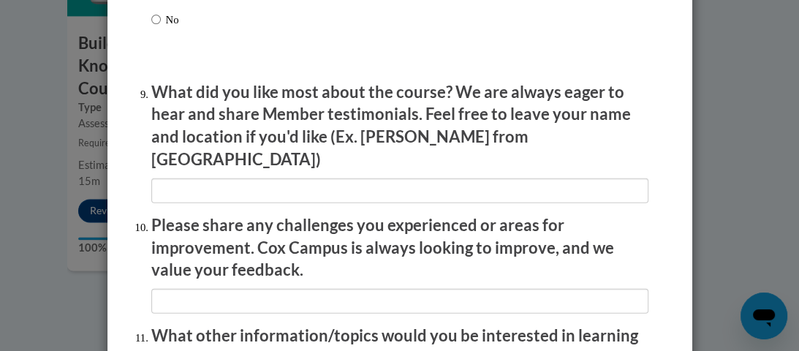
scroll to position [2456, 0]
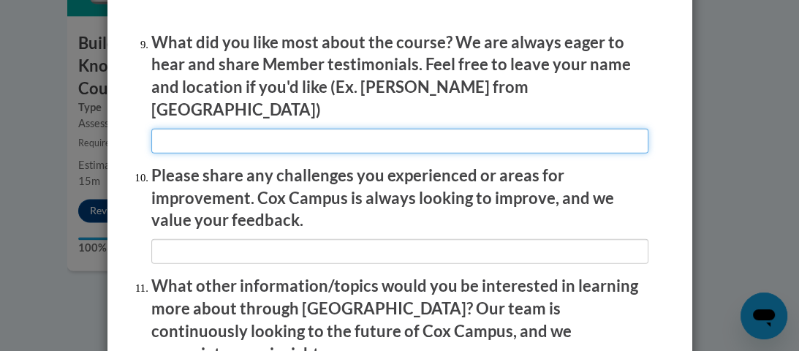
click at [201, 136] on input "textbox" at bounding box center [399, 141] width 497 height 25
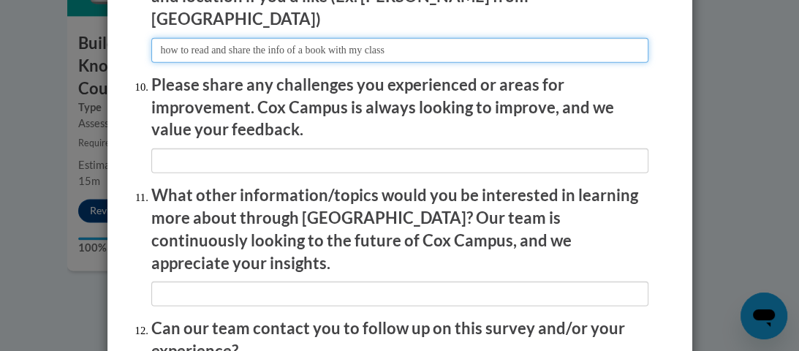
scroll to position [2575, 0]
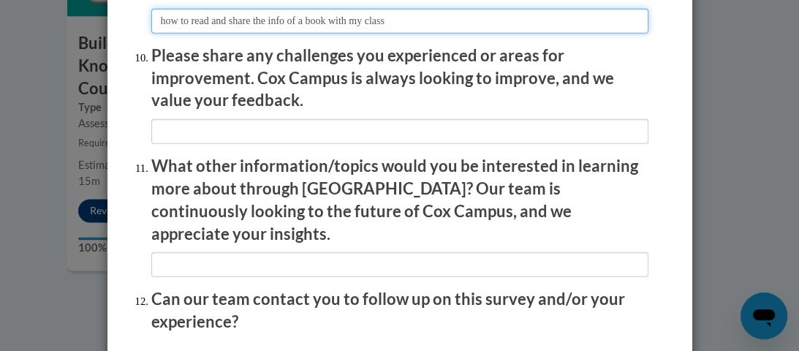
type input "how to read and share the info of a book with my class"
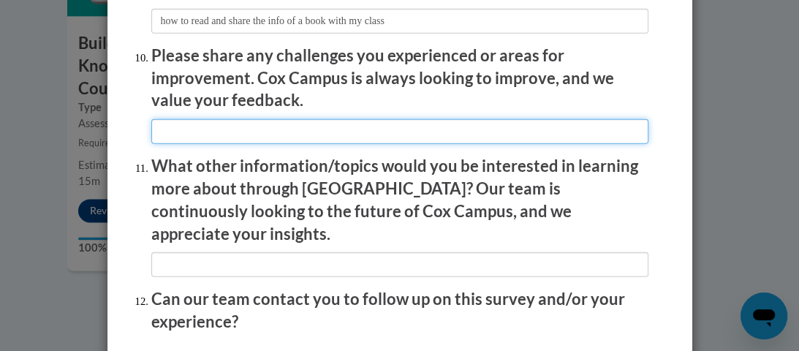
click at [186, 126] on input "textbox" at bounding box center [399, 131] width 497 height 25
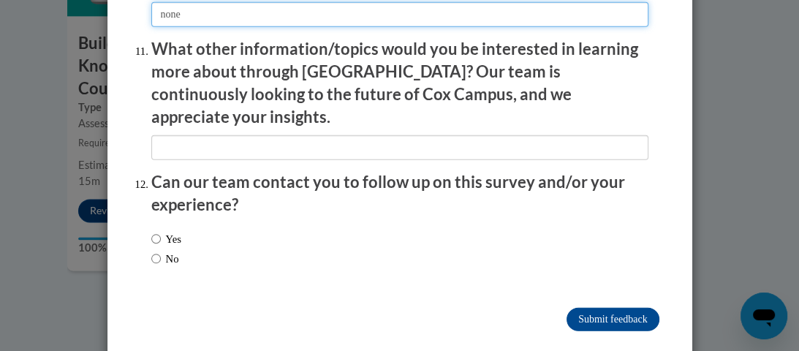
type input "none"
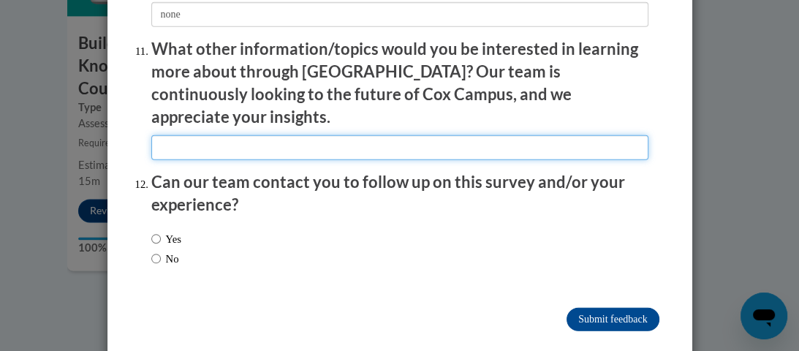
click at [186, 135] on input "textbox" at bounding box center [399, 147] width 497 height 25
type input "t"
type input "none"
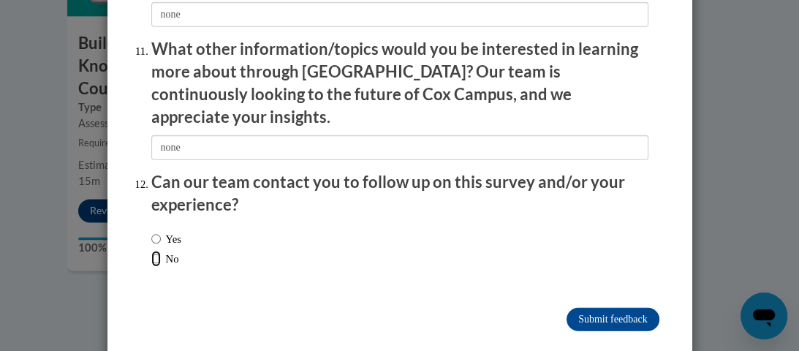
click at [151, 251] on input "No" at bounding box center [156, 259] width 10 height 16
radio input "true"
click at [574, 308] on input "Submit feedback" at bounding box center [612, 319] width 92 height 23
